Goal: Information Seeking & Learning: Learn about a topic

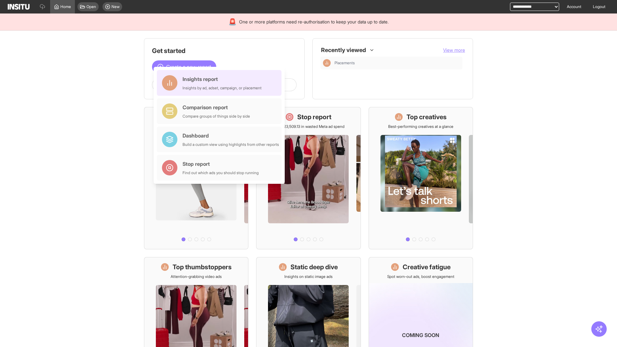
click at [221, 83] on div "Insights report Insights by ad, adset, campaign, or placement" at bounding box center [222, 82] width 79 height 15
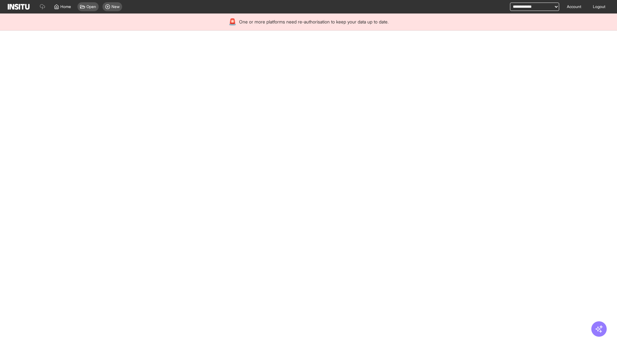
select select "**"
